Goal: Information Seeking & Learning: Learn about a topic

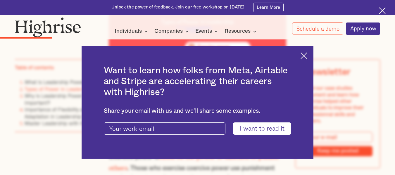
scroll to position [895, 0]
click at [307, 55] on img at bounding box center [304, 55] width 7 height 7
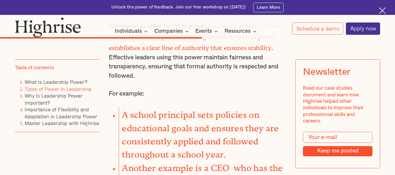
scroll to position [2630, 0]
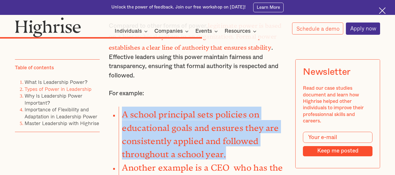
drag, startPoint x: 121, startPoint y: 76, endPoint x: 237, endPoint y: 109, distance: 120.5
click at [237, 109] on li "A school principal sets policies on educational goals and ensures they are cons…" at bounding box center [203, 133] width 168 height 53
copy strong "A school principal sets policies on educational goals and ensures they are cons…"
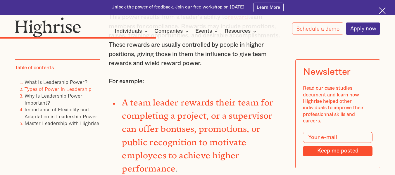
scroll to position [2116, 0]
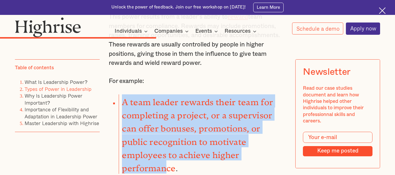
drag, startPoint x: 123, startPoint y: 81, endPoint x: 227, endPoint y: 136, distance: 118.1
click at [227, 136] on li "A team leader rewards their team for completing a project, or a supervisor can …" at bounding box center [203, 135] width 168 height 80
click at [122, 97] on strong "A team leader rewards their team for completing a project, or a supervisor can …" at bounding box center [197, 133] width 151 height 72
drag, startPoint x: 122, startPoint y: 82, endPoint x: 263, endPoint y: 132, distance: 150.2
click at [263, 132] on li "A team leader rewards their team for completing a project, or a supervisor can …" at bounding box center [203, 135] width 168 height 80
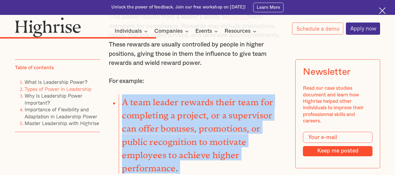
click at [219, 97] on strong "A team leader rewards their team for completing a project, or a supervisor can …" at bounding box center [197, 133] width 151 height 72
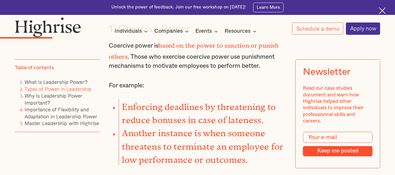
scroll to position [1010, 0]
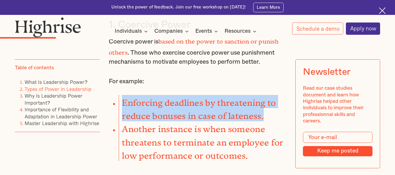
drag, startPoint x: 121, startPoint y: 88, endPoint x: 263, endPoint y: 97, distance: 142.5
click at [263, 97] on li "Enforcing deadlines by threatening to reduce bonuses in case of lateness." at bounding box center [203, 108] width 168 height 27
copy strong "Enforcing deadlines by threatening to reduce bonuses in case of lateness."
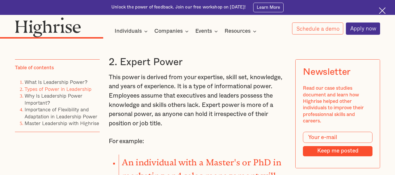
scroll to position [1573, 0]
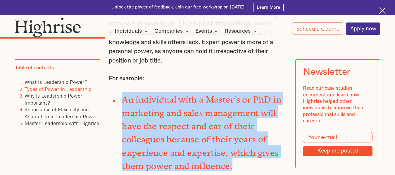
drag, startPoint x: 121, startPoint y: 85, endPoint x: 247, endPoint y: 144, distance: 139.4
click at [247, 144] on li "An individual with a Master's or PhD in marketing and sales management will hav…" at bounding box center [203, 132] width 168 height 80
copy li "An individual with a Master's or PhD in marketing and sales management will hav…"
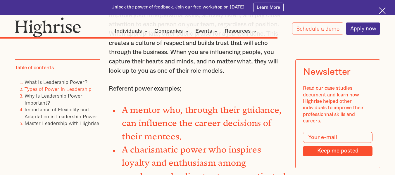
scroll to position [3545, 0]
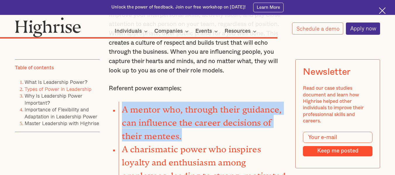
drag, startPoint x: 121, startPoint y: 72, endPoint x: 191, endPoint y: 98, distance: 74.2
click at [191, 102] on li "A mentor who, through their guidance, can influence the career decisions of the…" at bounding box center [203, 122] width 168 height 40
copy strong "A mentor who, through their guidance, can influence the career decisions of the…"
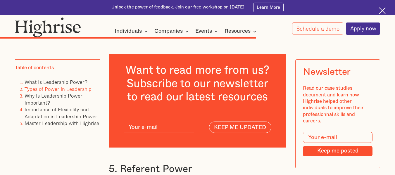
scroll to position [3301, 0]
